Goal: Task Accomplishment & Management: Manage account settings

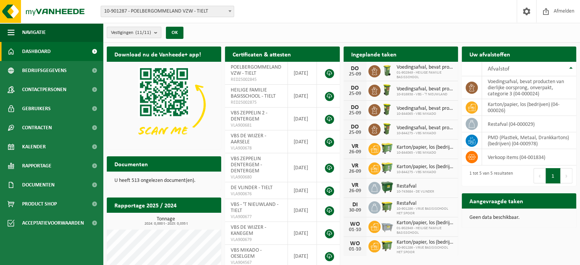
click at [157, 34] on b "submit" at bounding box center [157, 32] width 7 height 11
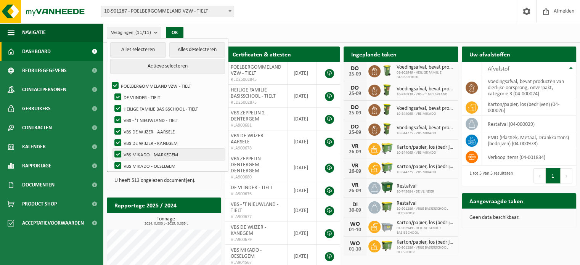
click at [143, 153] on label "VBS MIKADO - MARKEGEM" at bounding box center [169, 154] width 112 height 11
click at [112, 149] on input "VBS MIKADO - MARKEGEM" at bounding box center [111, 148] width 0 height 0
checkbox input "false"
click at [189, 50] on button "Alles deselecteren" at bounding box center [197, 49] width 56 height 15
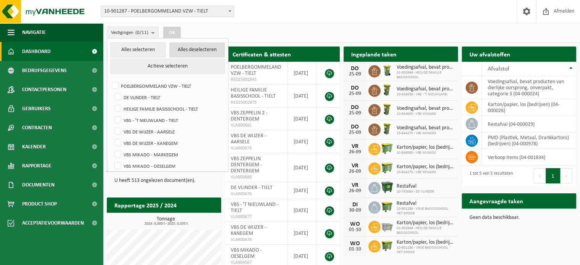
checkbox input "false"
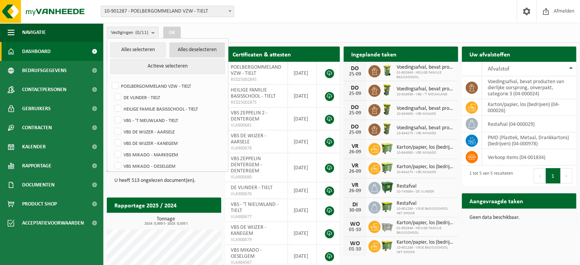
checkbox input "false"
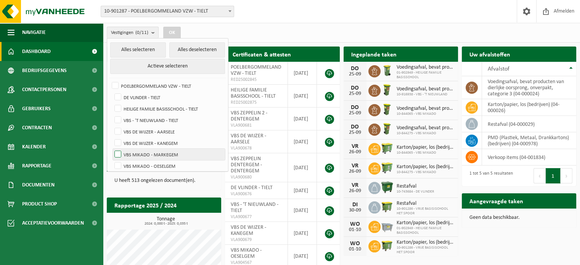
click at [118, 152] on label "VBS MIKADO - MARKEGEM" at bounding box center [169, 154] width 112 height 11
click at [112, 149] on input "VBS MIKADO - MARKEGEM" at bounding box center [111, 148] width 0 height 0
checkbox input "true"
click at [174, 32] on button "OK" at bounding box center [172, 33] width 18 height 12
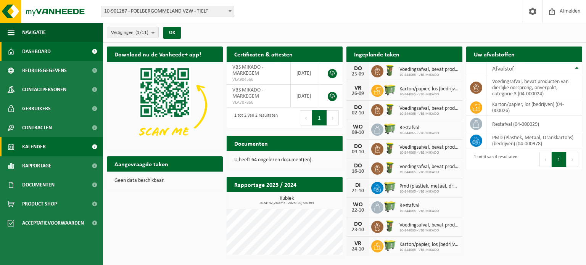
click at [37, 146] on span "Kalender" at bounding box center [34, 146] width 24 height 19
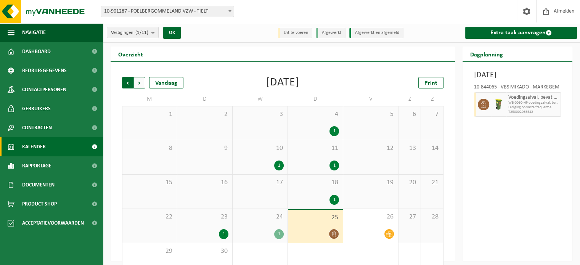
click at [142, 84] on span "Volgende" at bounding box center [139, 82] width 11 height 11
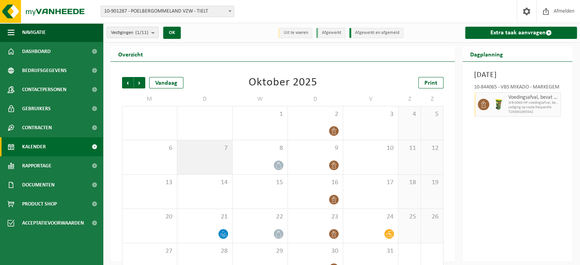
scroll to position [20, 0]
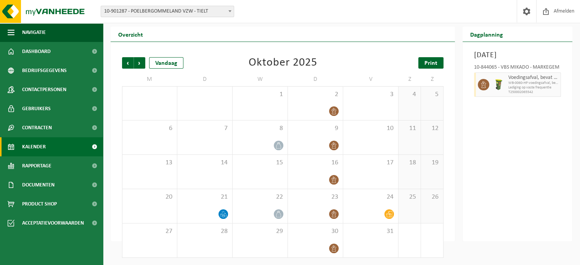
click at [435, 63] on span "Print" at bounding box center [431, 63] width 13 height 6
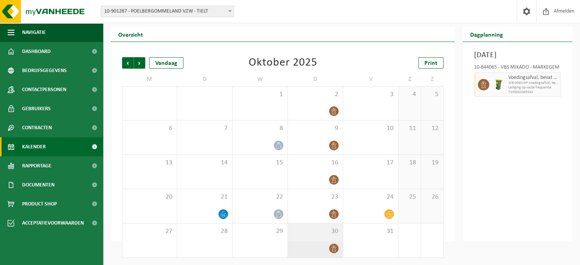
click at [335, 250] on icon at bounding box center [334, 248] width 6 height 6
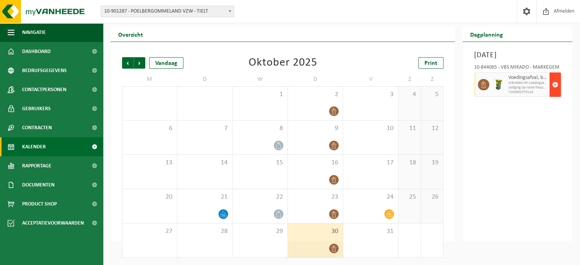
click at [554, 92] on span "button" at bounding box center [556, 84] width 6 height 15
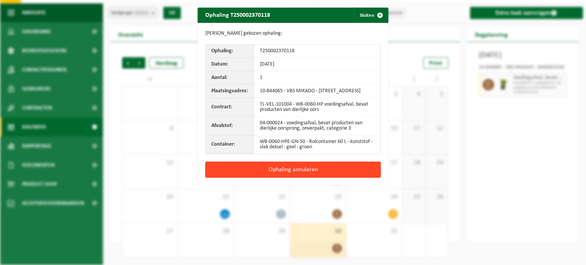
click at [278, 175] on button "Ophaling annuleren" at bounding box center [293, 170] width 176 height 16
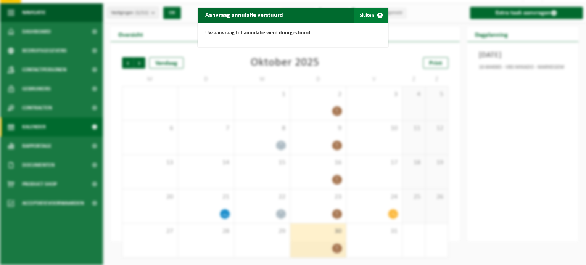
click at [361, 17] on button "Sluiten" at bounding box center [371, 15] width 34 height 15
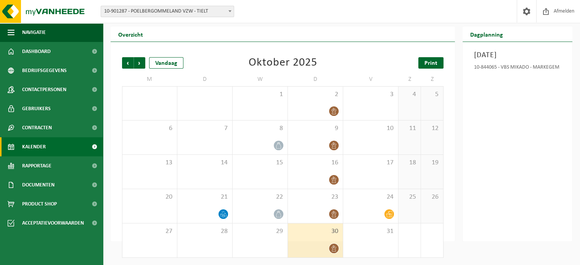
click at [432, 62] on span "Print" at bounding box center [431, 63] width 13 height 6
click at [140, 63] on span "Volgende" at bounding box center [139, 62] width 11 height 11
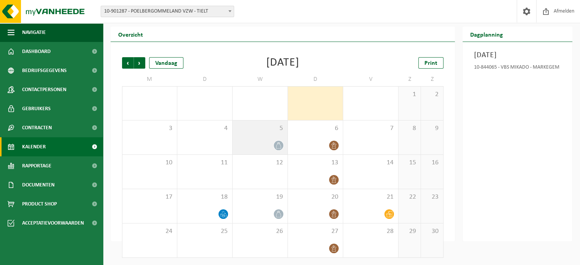
click at [276, 140] on div at bounding box center [260, 145] width 47 height 10
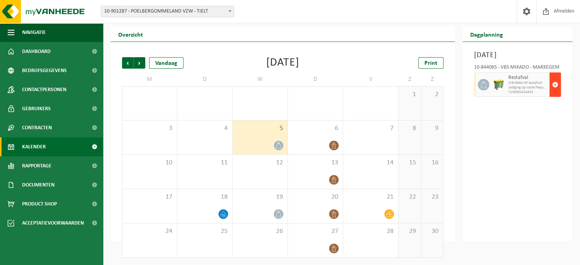
click at [554, 92] on span "button" at bounding box center [556, 84] width 6 height 15
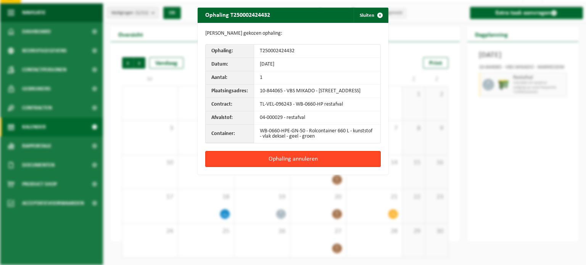
click at [274, 163] on button "Ophaling annuleren" at bounding box center [293, 159] width 176 height 16
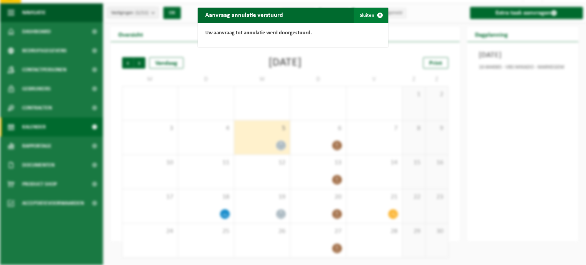
click at [364, 15] on button "Sluiten" at bounding box center [371, 15] width 34 height 15
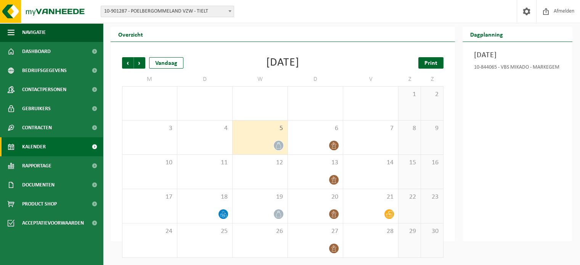
click at [435, 64] on span "Print" at bounding box center [431, 63] width 13 height 6
